Goal: Task Accomplishment & Management: Manage account settings

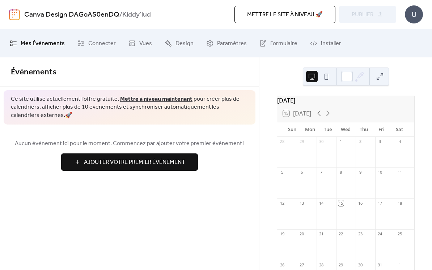
click at [100, 40] on span "Connecter" at bounding box center [101, 44] width 27 height 12
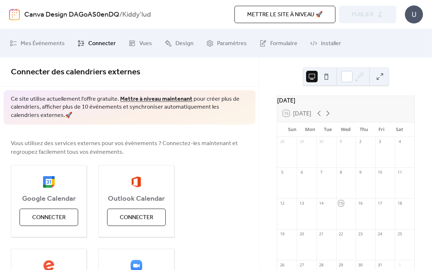
click at [53, 222] on span "Connecter" at bounding box center [48, 218] width 33 height 9
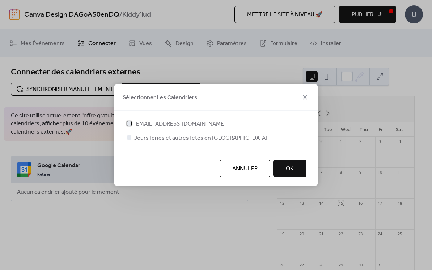
click at [130, 124] on div at bounding box center [129, 123] width 4 height 4
click at [287, 172] on span "OK" at bounding box center [290, 169] width 8 height 9
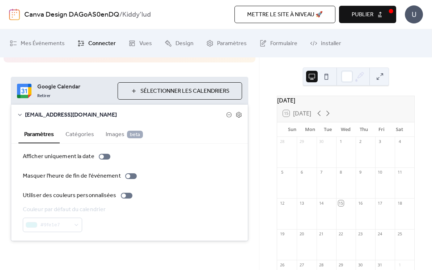
scroll to position [78, 0]
click at [89, 138] on button "Catégories" at bounding box center [80, 134] width 40 height 18
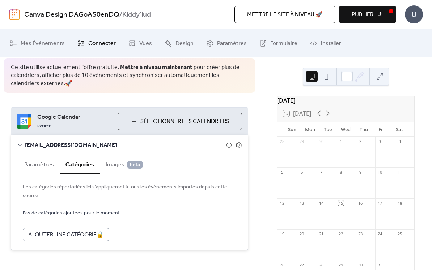
click at [44, 170] on button "Paramètres" at bounding box center [38, 164] width 41 height 18
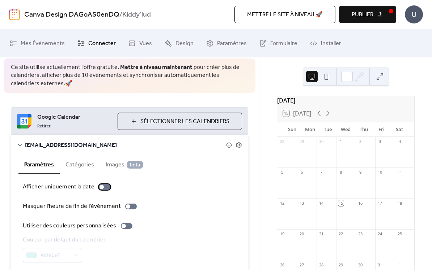
click at [105, 187] on div at bounding box center [105, 187] width 12 height 6
click at [332, 117] on icon at bounding box center [327, 113] width 9 height 9
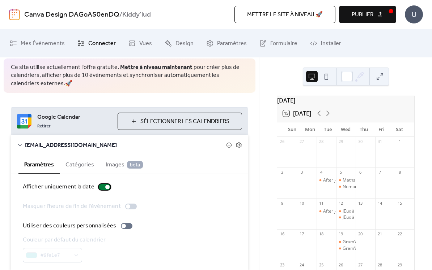
click at [100, 188] on div at bounding box center [105, 187] width 12 height 6
click at [123, 227] on div at bounding box center [127, 226] width 12 height 6
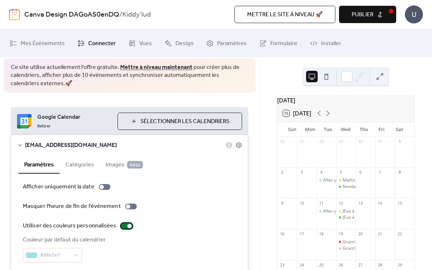
click at [238, 145] on icon at bounding box center [238, 145] width 7 height 7
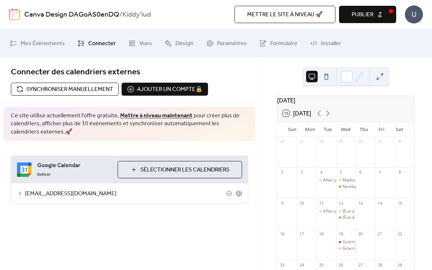
click at [240, 194] on icon at bounding box center [238, 193] width 7 height 7
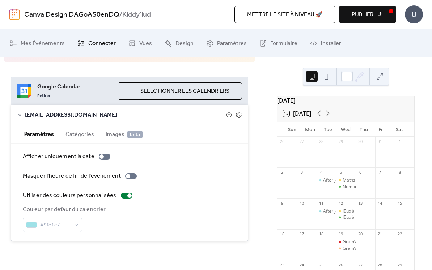
scroll to position [78, 0]
click at [130, 48] on link "Vues" at bounding box center [140, 43] width 34 height 22
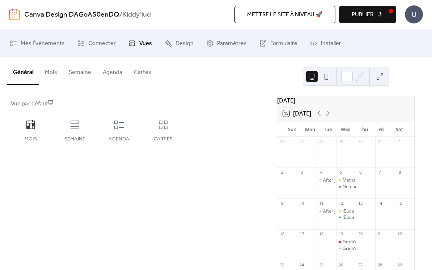
click at [124, 127] on icon at bounding box center [119, 125] width 10 height 9
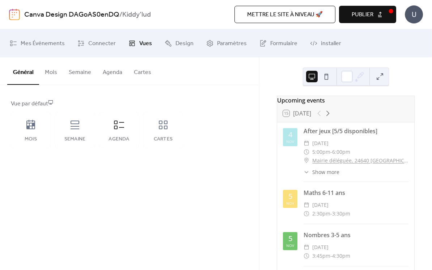
click at [168, 127] on icon at bounding box center [163, 125] width 12 height 12
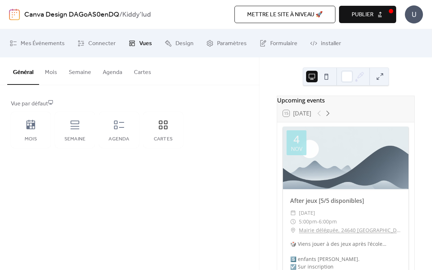
click at [117, 129] on icon at bounding box center [119, 125] width 10 height 9
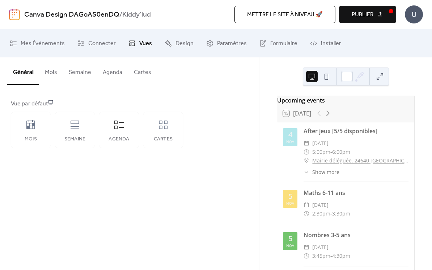
click at [111, 78] on button "Agenda" at bounding box center [112, 70] width 31 height 27
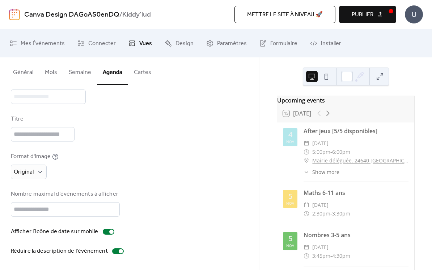
scroll to position [72, 0]
click at [180, 47] on span "Design" at bounding box center [184, 44] width 18 height 12
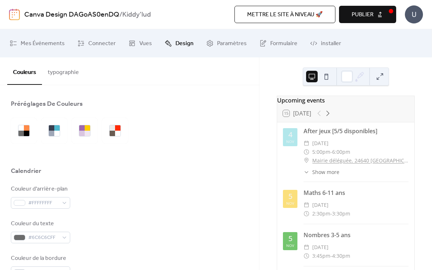
click at [233, 44] on span "Paramètres" at bounding box center [232, 44] width 30 height 12
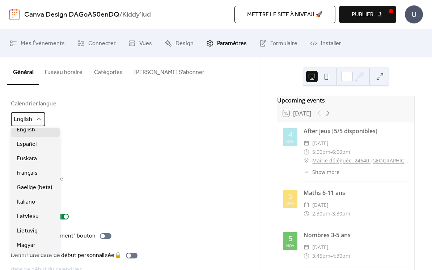
scroll to position [80, 0]
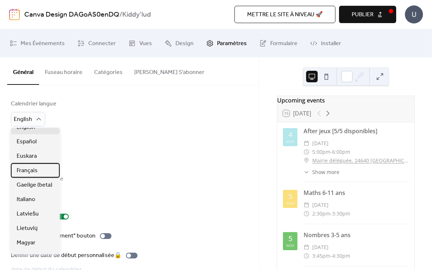
click at [41, 174] on div "Français" at bounding box center [35, 170] width 49 height 14
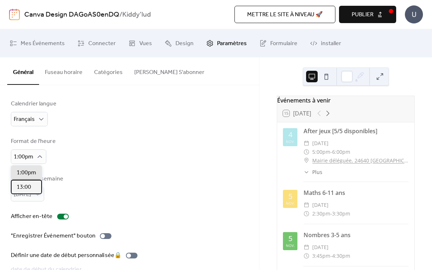
click at [34, 191] on div "13:00" at bounding box center [26, 187] width 31 height 14
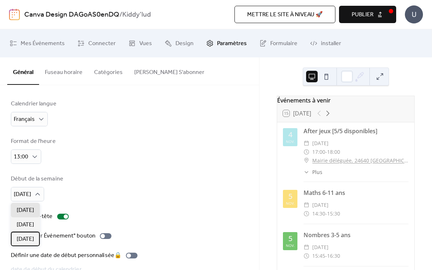
click at [34, 232] on div "Samedi" at bounding box center [25, 239] width 29 height 14
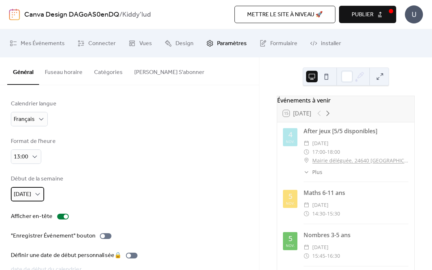
click at [37, 200] on div "Samedi" at bounding box center [27, 194] width 33 height 14
click at [37, 224] on div "Lundi" at bounding box center [25, 225] width 29 height 14
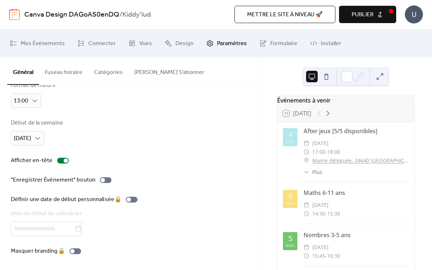
scroll to position [59, 0]
click at [68, 77] on button "Fuseau horaire" at bounding box center [63, 70] width 49 height 27
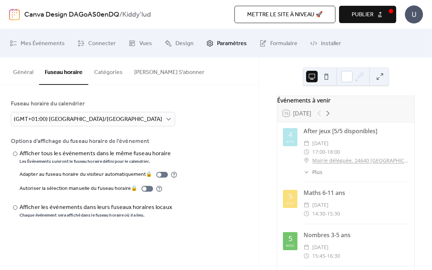
click at [118, 77] on button "Catégories" at bounding box center [108, 70] width 40 height 27
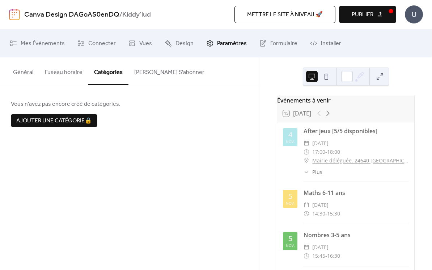
click at [160, 80] on button "Bouton S'abonner" at bounding box center [169, 70] width 82 height 27
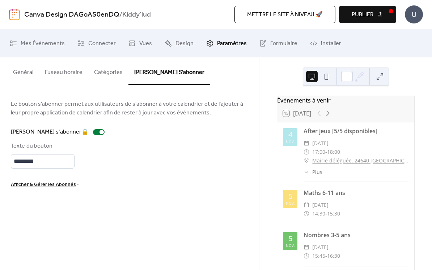
click at [72, 133] on div "Bouton s'abonner 🔒" at bounding box center [59, 132] width 97 height 9
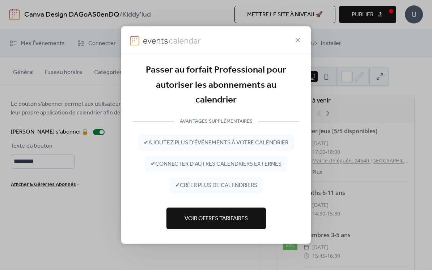
click at [297, 44] on icon at bounding box center [297, 40] width 9 height 9
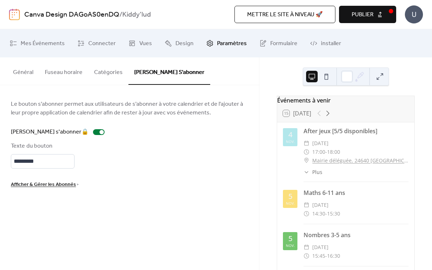
click at [280, 45] on span "Formulaire" at bounding box center [283, 44] width 27 height 12
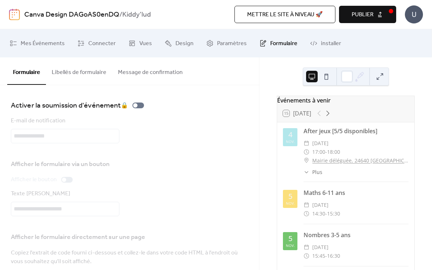
click at [139, 41] on span "Vues" at bounding box center [145, 44] width 13 height 12
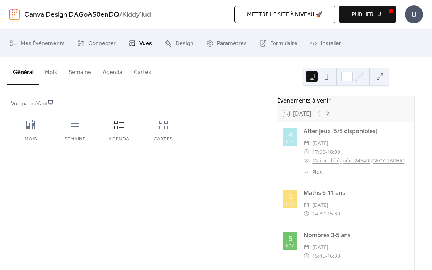
click at [51, 42] on span "Mes Événements" at bounding box center [43, 44] width 44 height 12
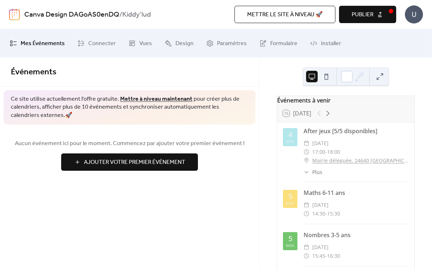
click at [316, 16] on span "Mettre le site à niveau 🚀" at bounding box center [285, 14] width 76 height 9
click at [378, 13] on button "Publier" at bounding box center [367, 14] width 57 height 17
click at [322, 16] on span "Mettre le site à niveau 🚀" at bounding box center [285, 14] width 76 height 9
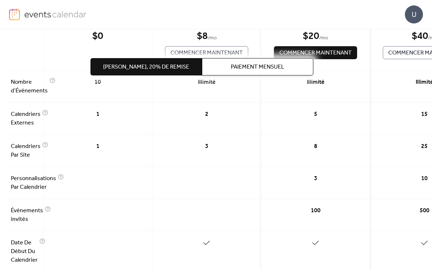
scroll to position [112, 0]
click at [121, 145] on div "1" at bounding box center [97, 151] width 109 height 32
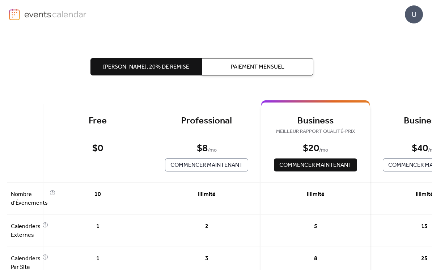
scroll to position [0, 0]
